Goal: Find specific page/section: Find specific page/section

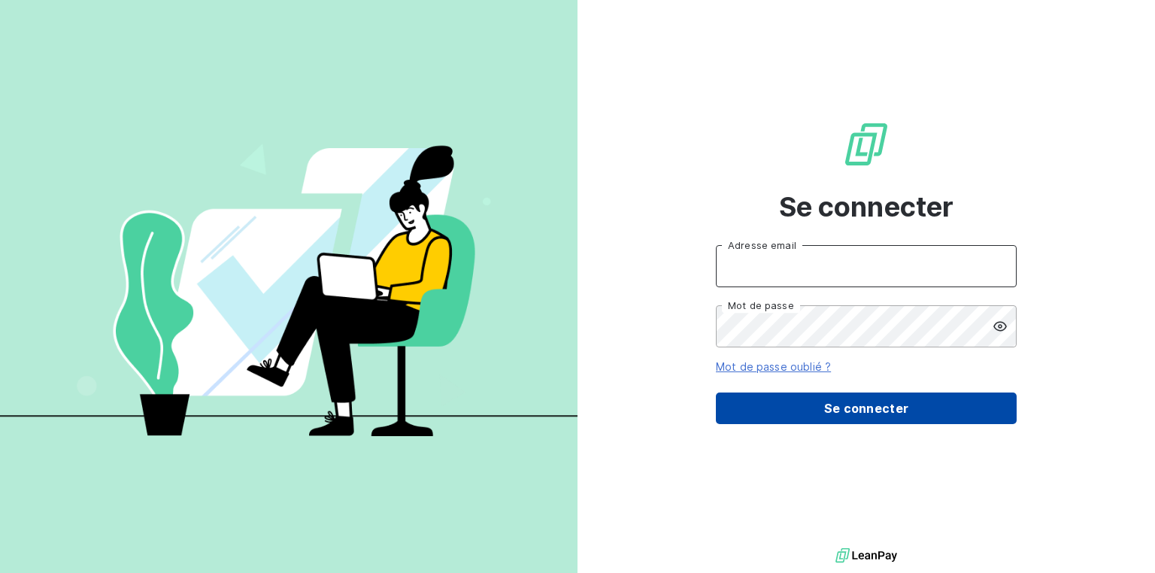
type input "[EMAIL_ADDRESS][DOMAIN_NAME]"
click at [875, 412] on button "Se connecter" at bounding box center [866, 409] width 301 height 32
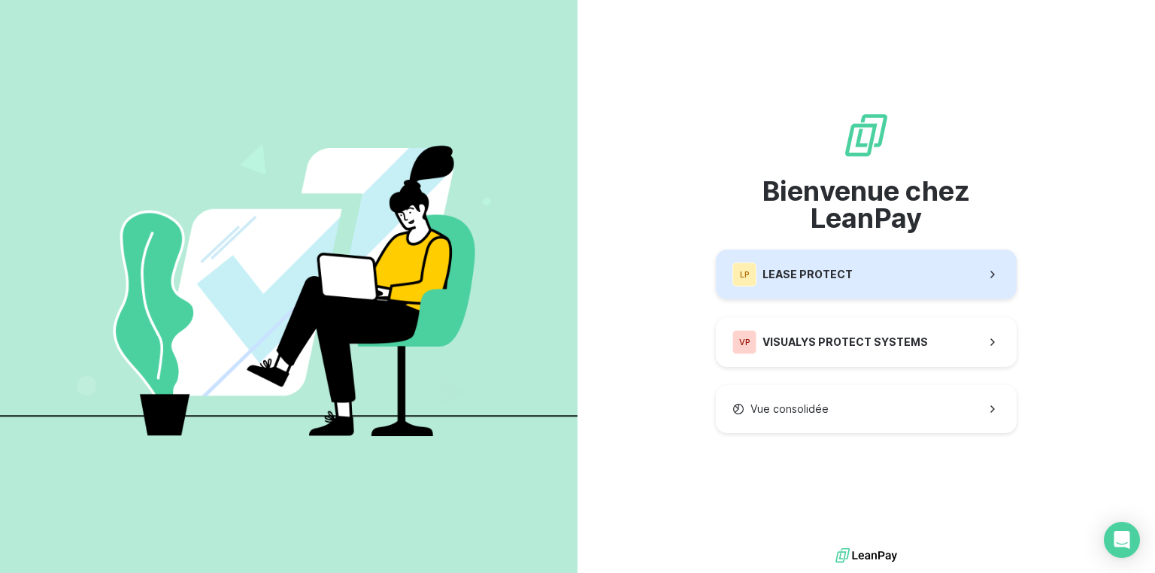
click at [820, 272] on span "LEASE PROTECT" at bounding box center [808, 274] width 90 height 15
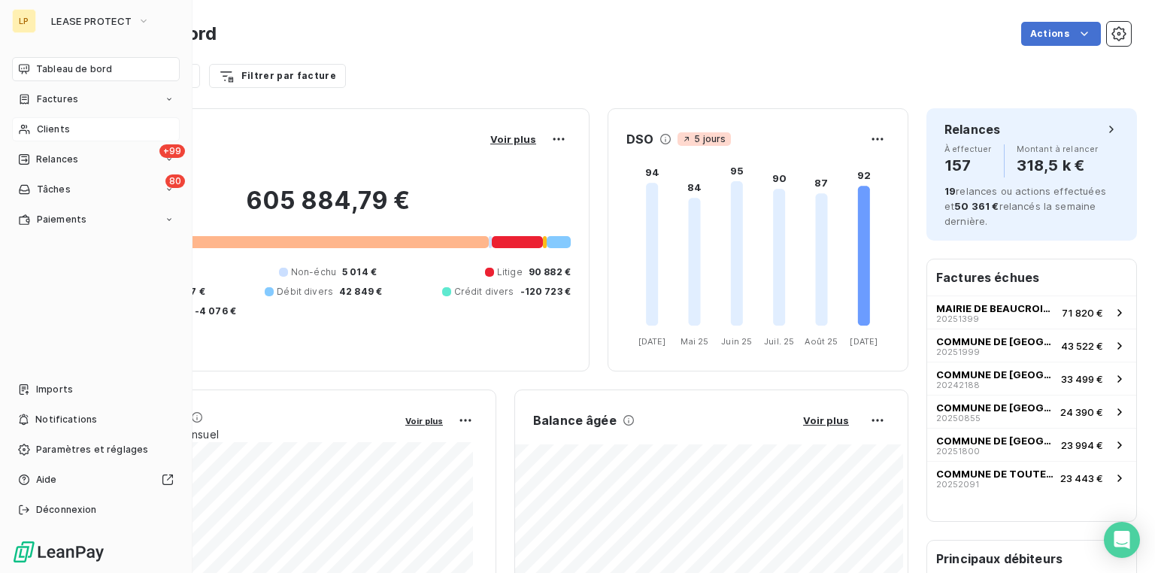
click at [67, 126] on div "Clients" at bounding box center [96, 129] width 168 height 24
click at [56, 129] on span "Clients" at bounding box center [53, 130] width 33 height 14
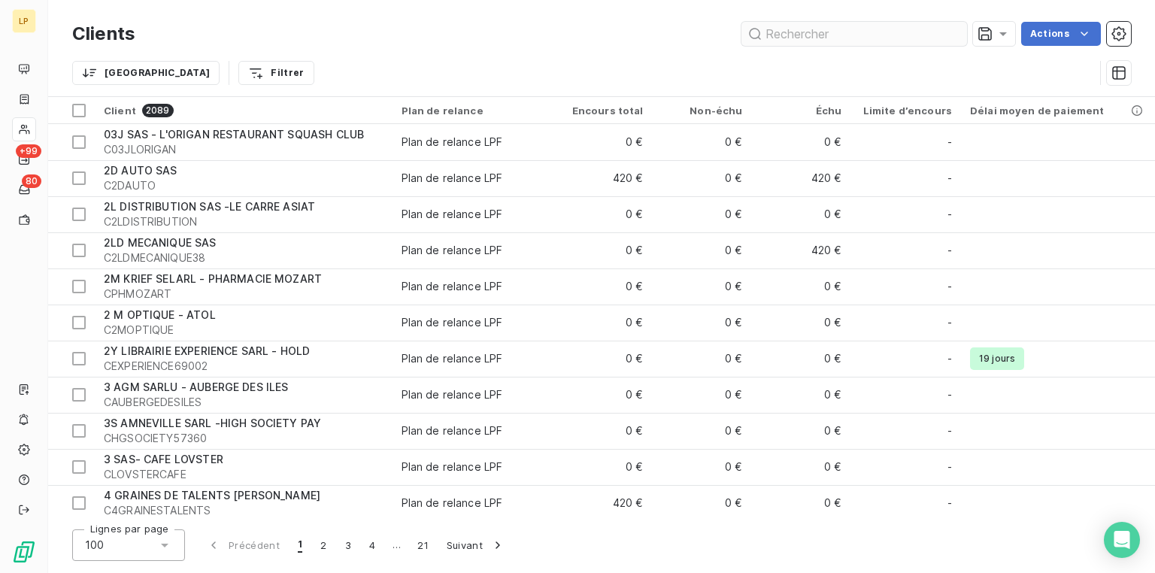
click at [779, 35] on input "text" at bounding box center [855, 34] width 226 height 24
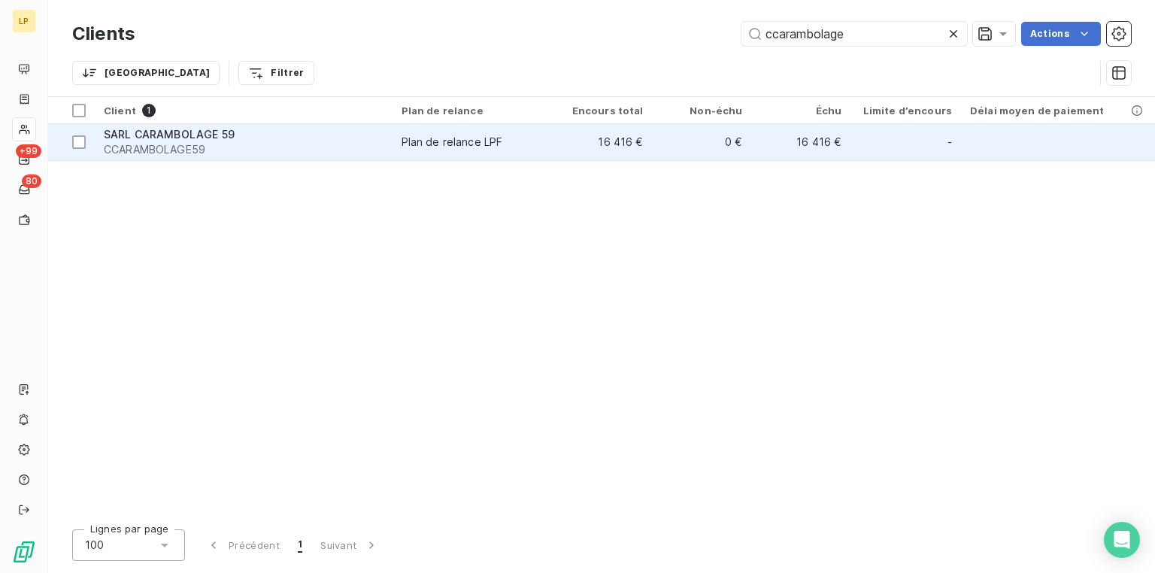
type input "ccarambolage"
click at [179, 135] on span "SARL CARAMBOLAGE 59" at bounding box center [169, 134] width 131 height 13
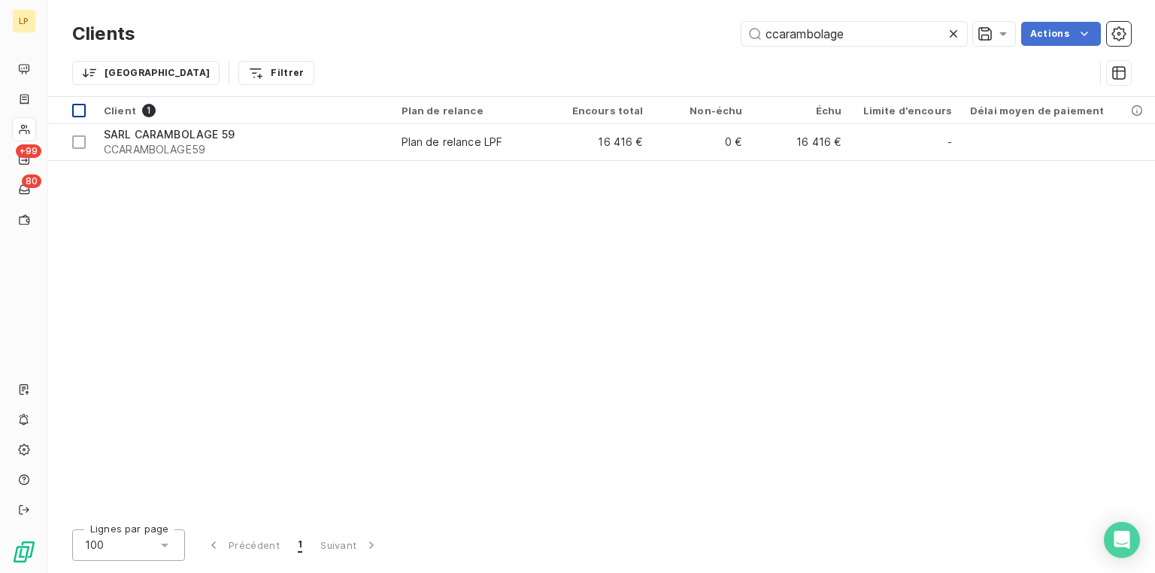
click at [78, 144] on div at bounding box center [79, 142] width 14 height 14
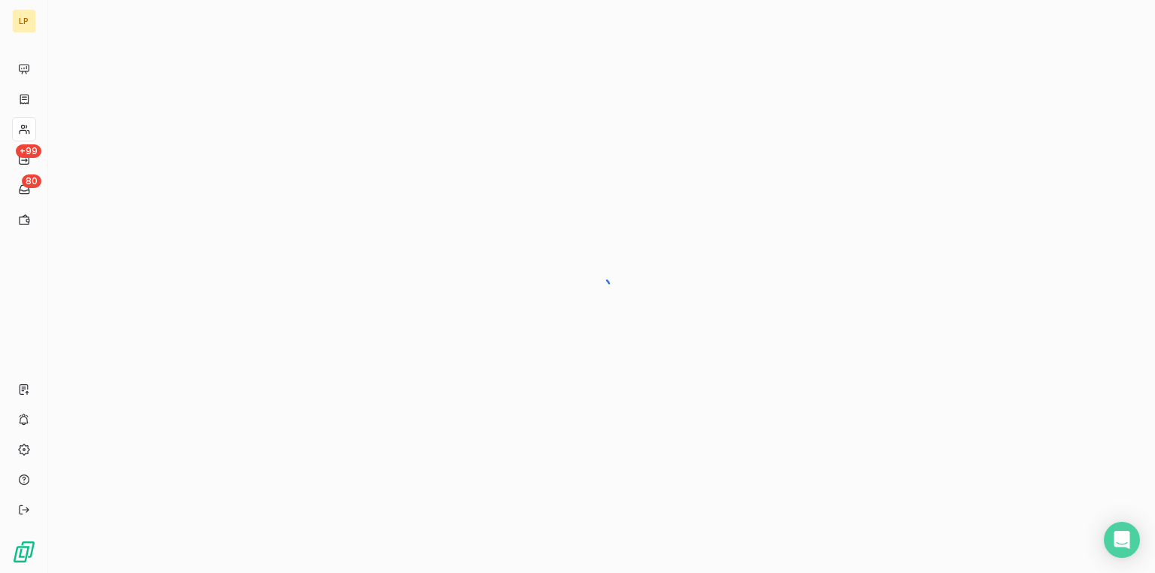
click at [118, 165] on div at bounding box center [601, 286] width 1107 height 573
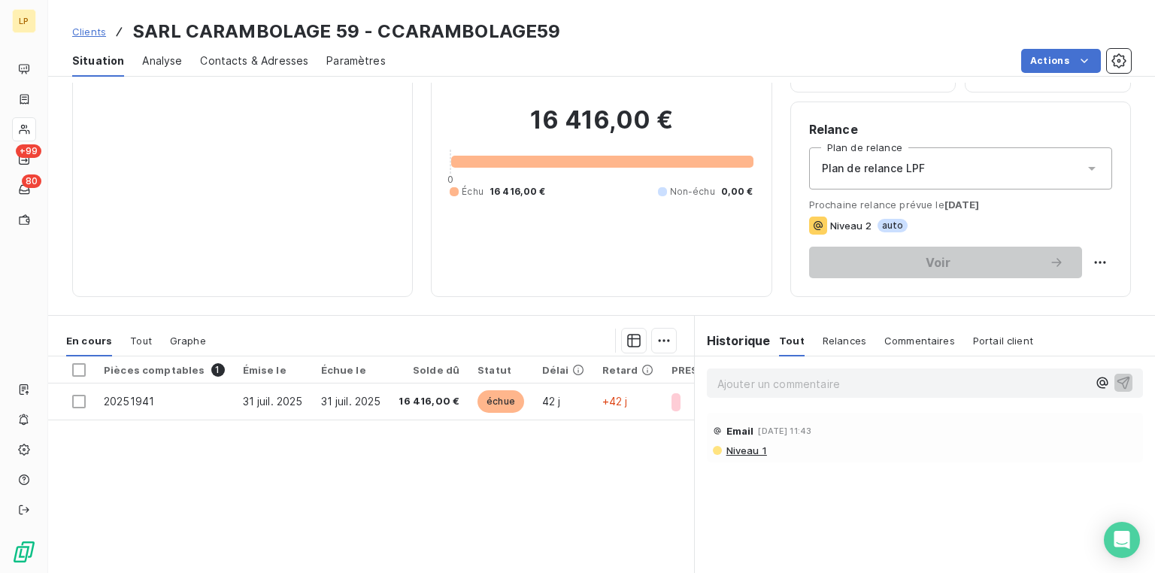
scroll to position [120, 0]
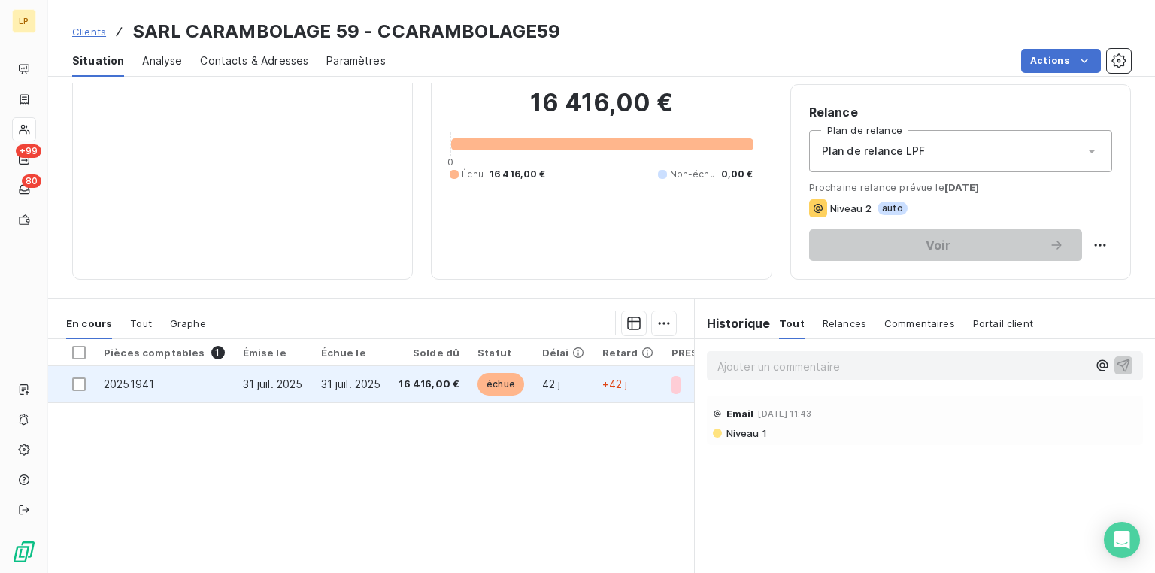
click at [124, 381] on span "20251941" at bounding box center [129, 384] width 50 height 13
click at [77, 383] on div at bounding box center [79, 385] width 14 height 14
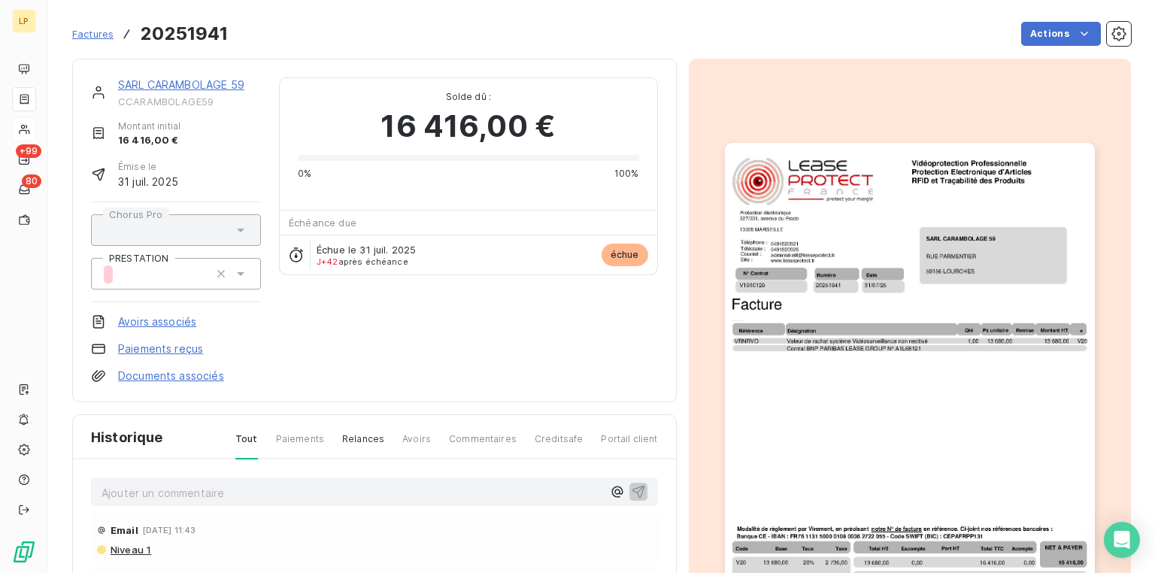
click at [905, 270] on img "button" at bounding box center [910, 404] width 370 height 523
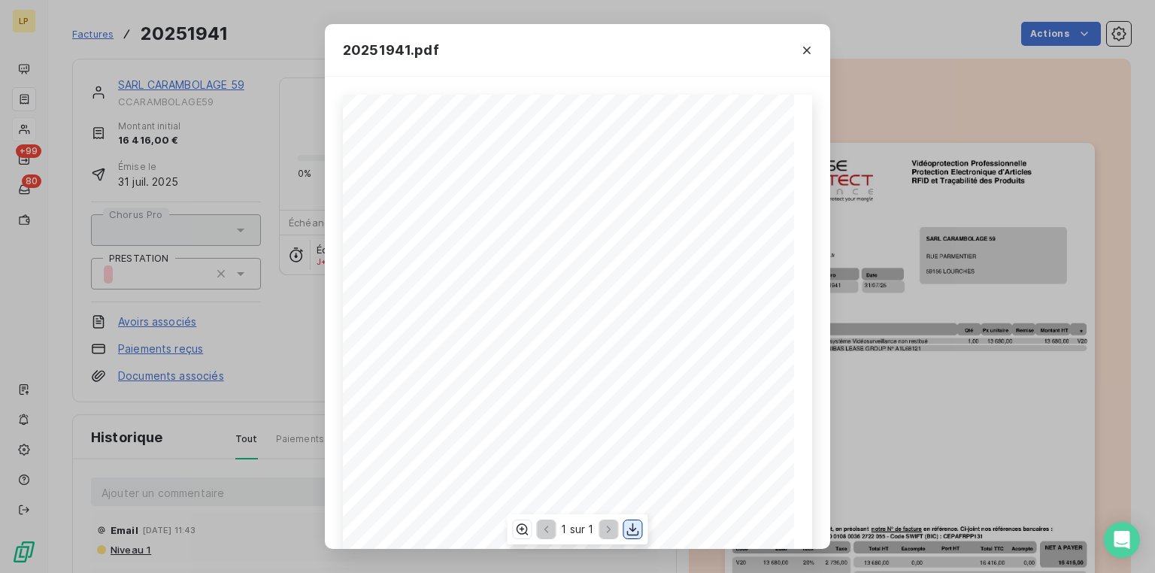
click at [634, 532] on icon "button" at bounding box center [633, 529] width 15 height 15
click at [811, 50] on icon "button" at bounding box center [806, 50] width 15 height 15
